Goal: Task Accomplishment & Management: Manage account settings

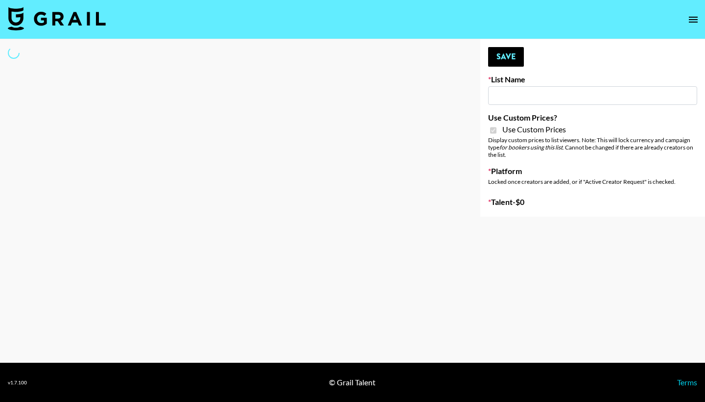
type input "Whipped US"
checkbox input "true"
select select "Brand"
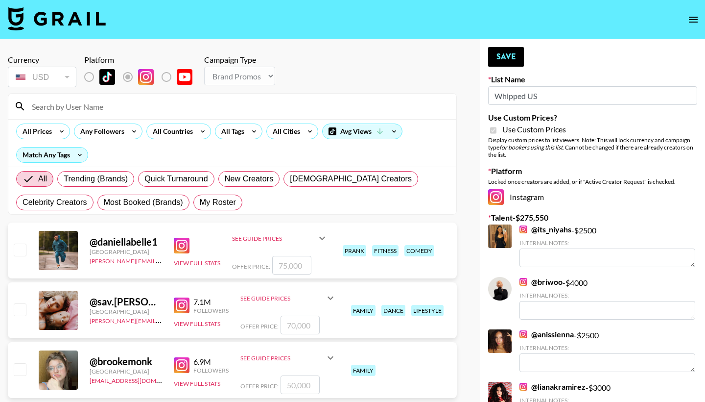
click at [248, 106] on input at bounding box center [238, 106] width 425 height 16
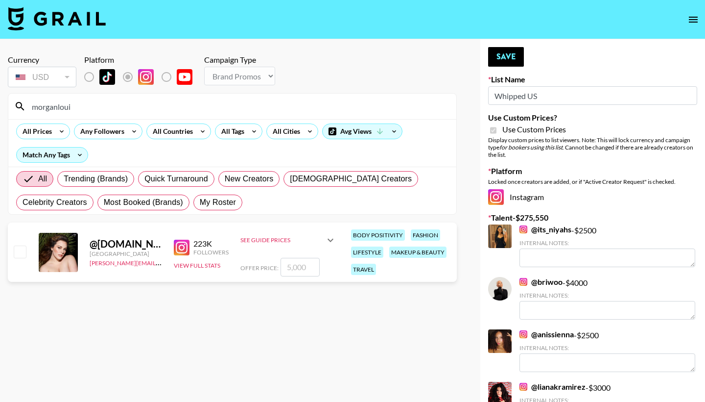
type input "morganloui"
click at [21, 255] on input "checkbox" at bounding box center [20, 251] width 12 height 12
checkbox input "true"
type input "5000"
click at [288, 267] on input "5000" at bounding box center [300, 267] width 39 height 19
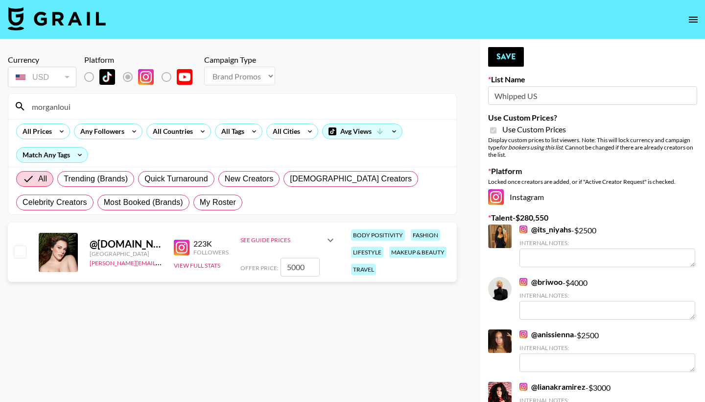
checkbox input "false"
checkbox input "true"
type input "4000"
click at [518, 54] on button "Save" at bounding box center [506, 57] width 36 height 20
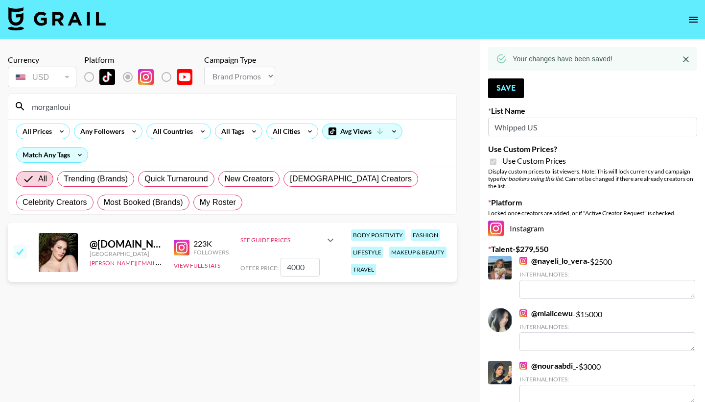
drag, startPoint x: 69, startPoint y: 110, endPoint x: 24, endPoint y: 104, distance: 46.0
click at [24, 106] on div "morganloui" at bounding box center [232, 106] width 448 height 25
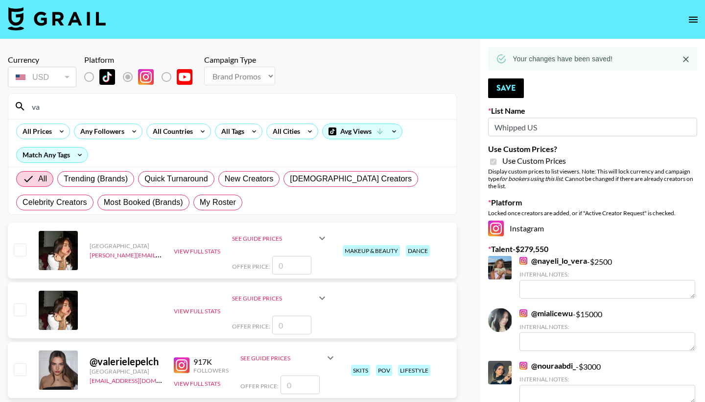
type input "v"
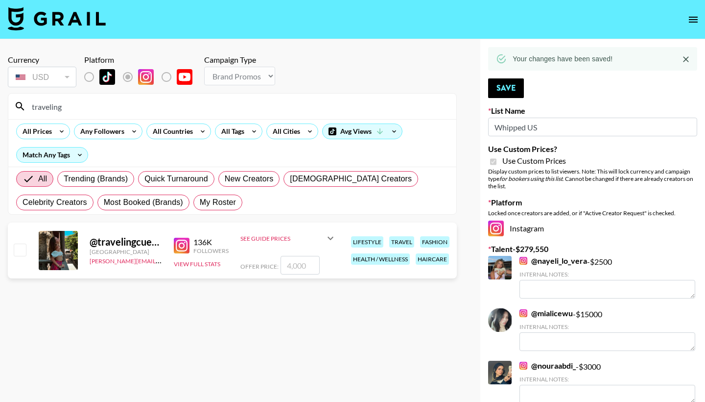
type input "traveling"
click at [23, 245] on input "checkbox" at bounding box center [20, 249] width 12 height 12
checkbox input "true"
type input "4000"
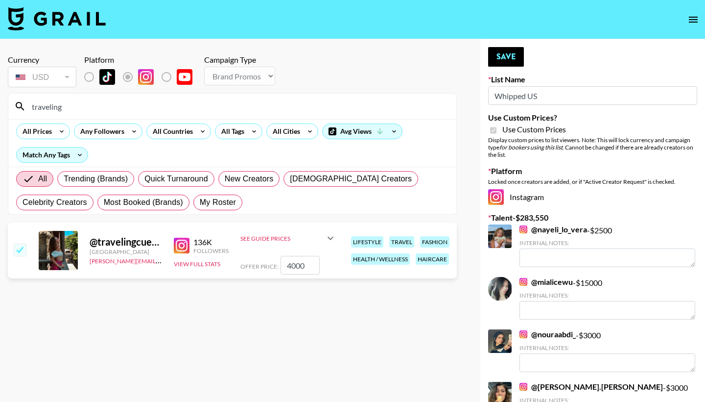
click at [288, 271] on input "4000" at bounding box center [300, 265] width 39 height 19
click at [287, 266] on input "4000" at bounding box center [300, 265] width 39 height 19
checkbox input "false"
checkbox input "true"
type input "3000"
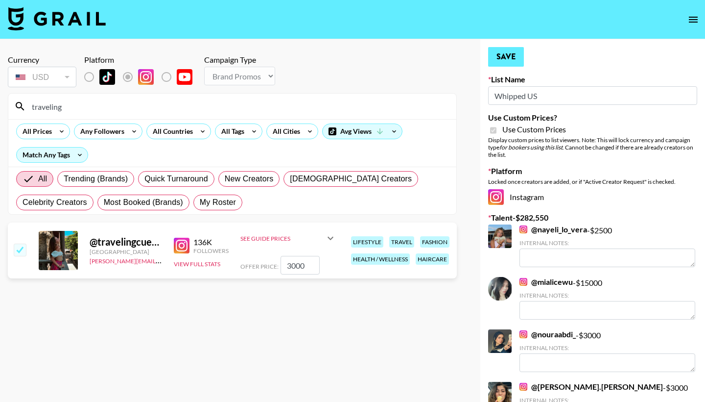
click at [510, 54] on button "Save" at bounding box center [506, 57] width 36 height 20
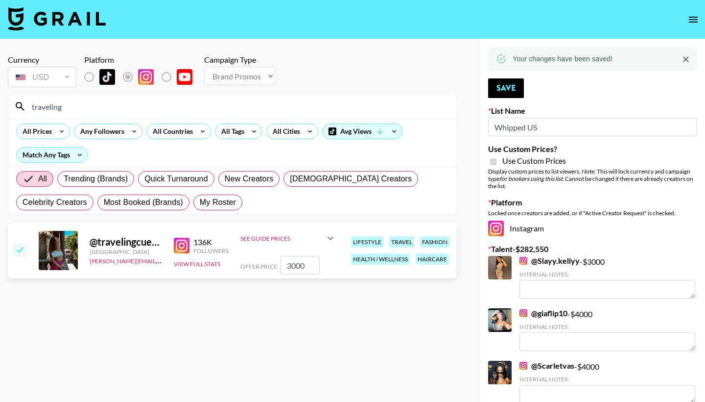
scroll to position [1, 0]
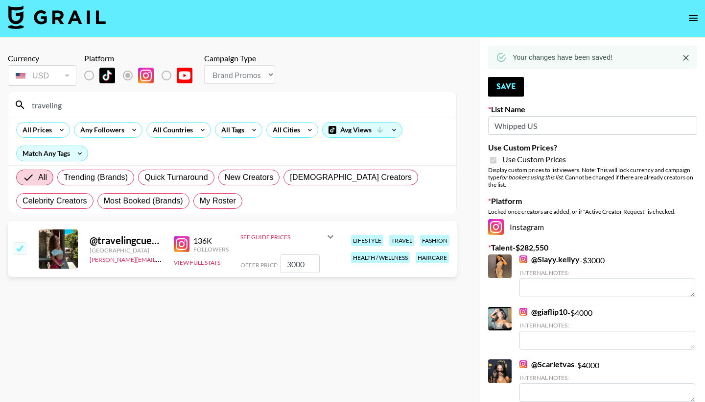
click at [542, 262] on link "@ Slayy.kellyy" at bounding box center [550, 259] width 60 height 10
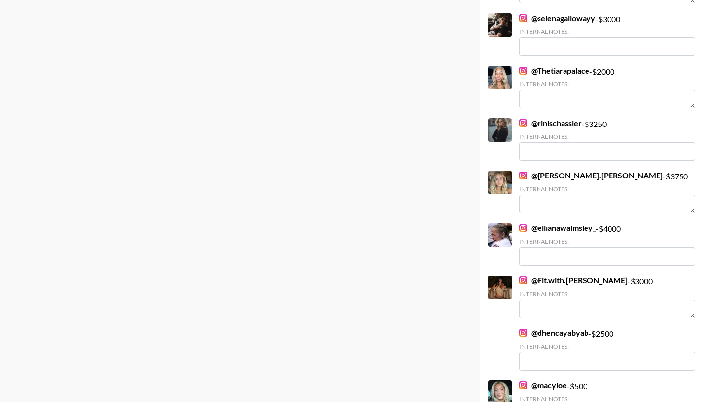
scroll to position [4110, 0]
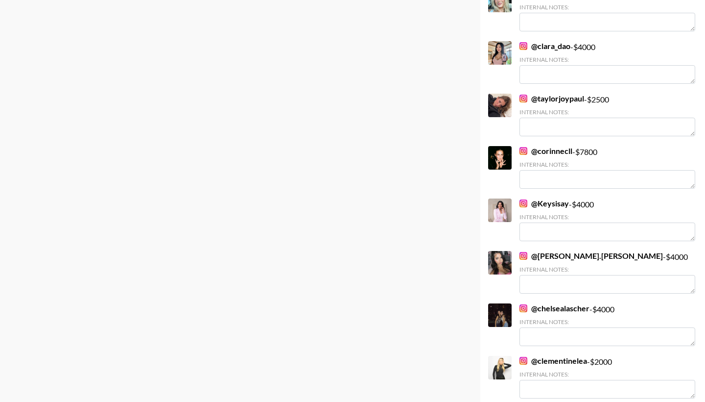
click at [537, 198] on link "@ Keysisay" at bounding box center [544, 203] width 49 height 10
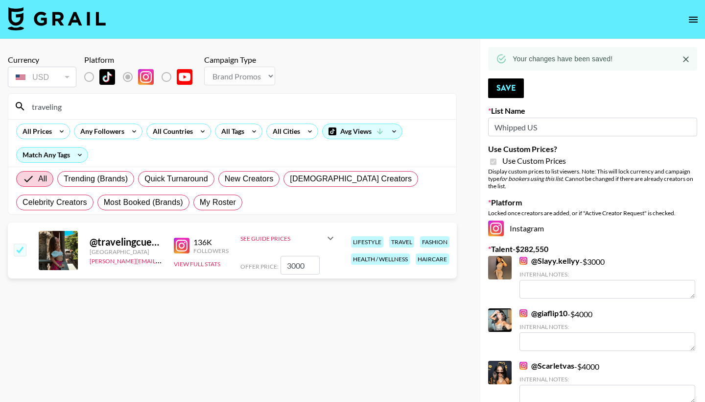
scroll to position [0, 0]
drag, startPoint x: 91, startPoint y: 107, endPoint x: 31, endPoint y: 106, distance: 59.8
click at [31, 106] on input "traveling" at bounding box center [238, 106] width 425 height 16
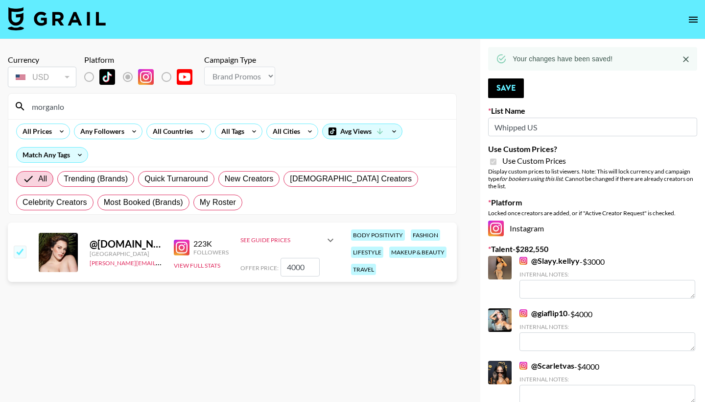
type input "morganlo"
click at [290, 269] on input "4000" at bounding box center [300, 267] width 39 height 19
click at [293, 270] on input "4000" at bounding box center [300, 267] width 39 height 19
type input "400"
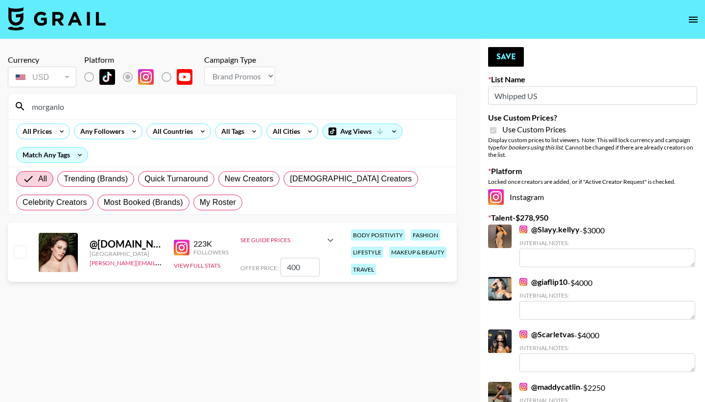
checkbox input "false"
checkbox input "true"
type input "3500"
click at [506, 55] on button "Save" at bounding box center [506, 57] width 36 height 20
